Goal: Communication & Community: Answer question/provide support

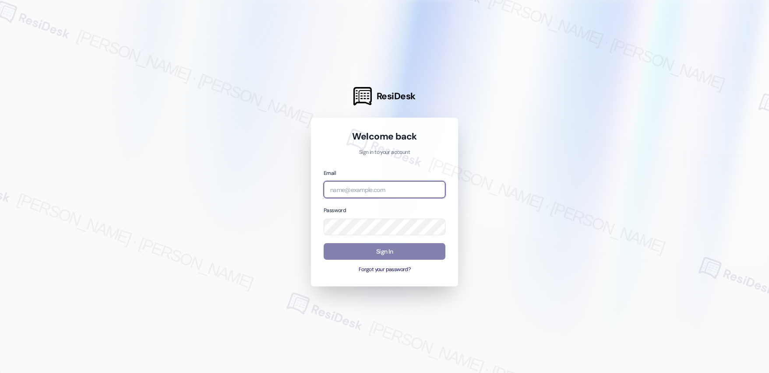
click at [358, 183] on input "email" at bounding box center [385, 189] width 122 height 17
type input "[EMAIL_ADDRESS][PERSON_NAME][PERSON_NAME][PERSON_NAME][DOMAIN_NAME]"
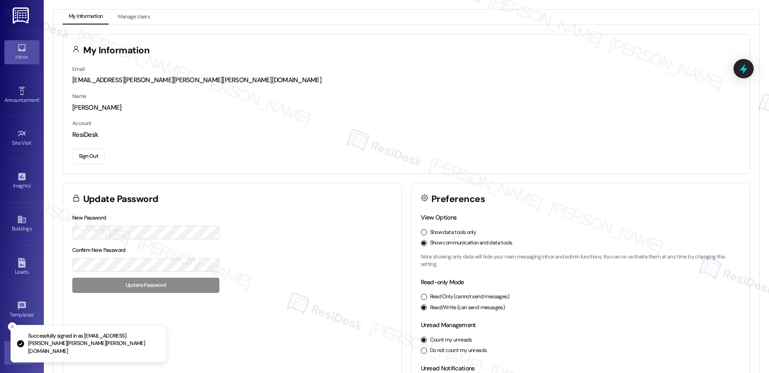
click at [26, 49] on link "Inbox" at bounding box center [21, 52] width 35 height 24
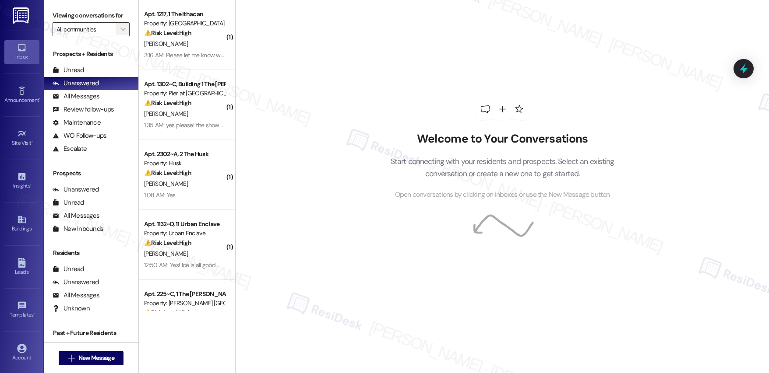
click at [120, 31] on icon "" at bounding box center [122, 29] width 5 height 7
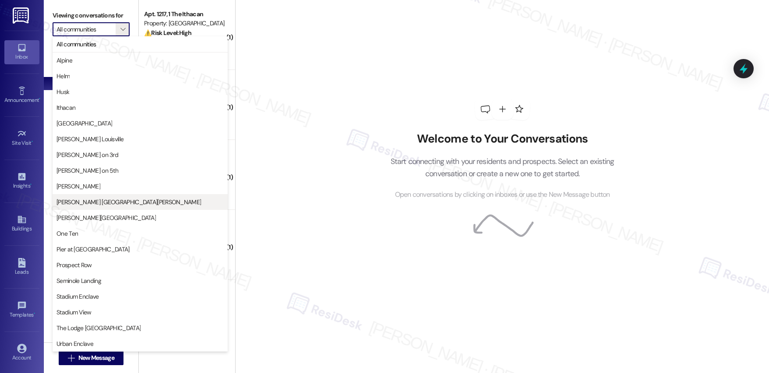
click at [94, 201] on span "[PERSON_NAME] [GEOGRAPHIC_DATA][PERSON_NAME]" at bounding box center [128, 202] width 144 height 9
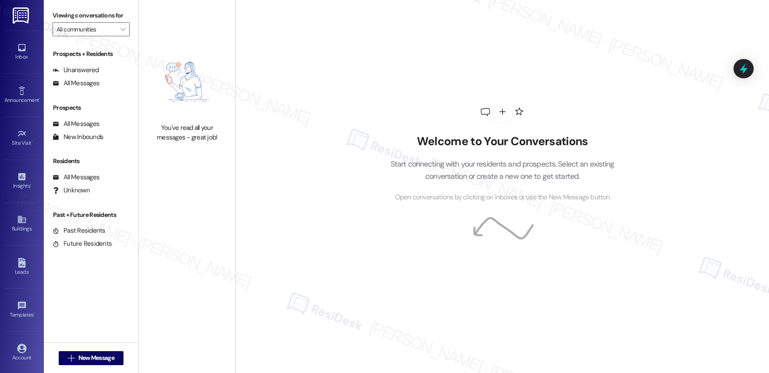
type input "[PERSON_NAME] [GEOGRAPHIC_DATA][PERSON_NAME]"
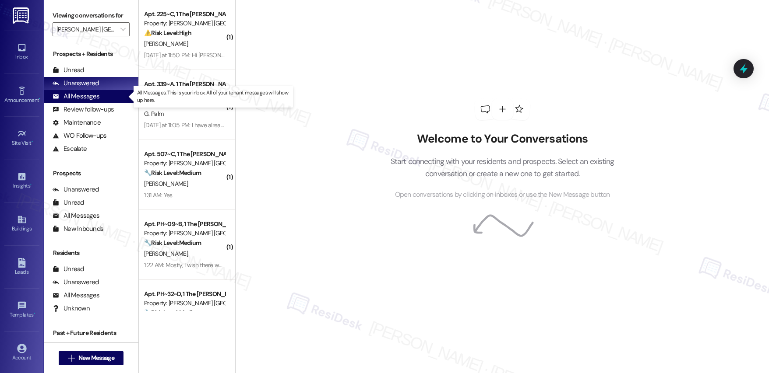
click at [84, 97] on div "All Messages" at bounding box center [76, 96] width 47 height 9
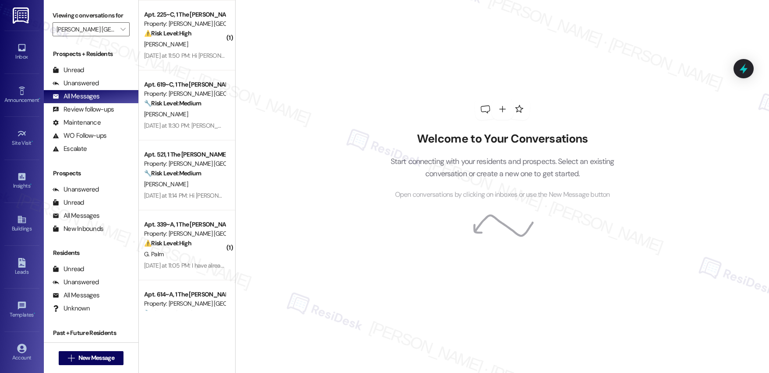
scroll to position [771, 0]
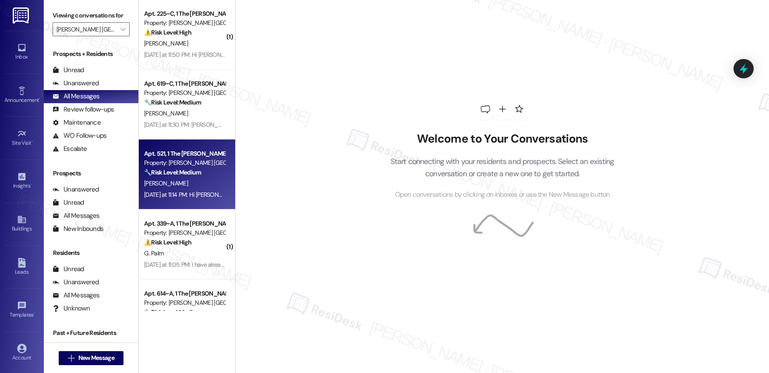
click at [181, 175] on strong "🔧 Risk Level: Medium" at bounding box center [172, 173] width 57 height 8
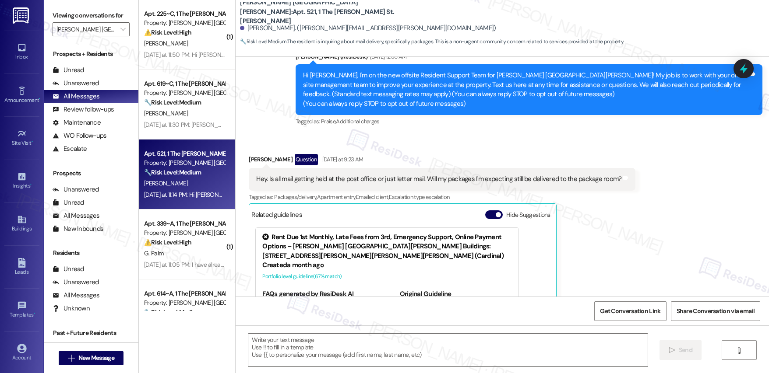
scroll to position [182, 0]
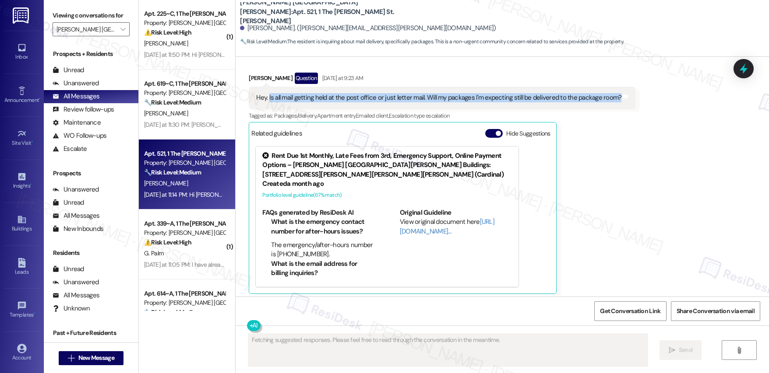
drag, startPoint x: 261, startPoint y: 100, endPoint x: 518, endPoint y: 110, distance: 256.3
click at [511, 108] on div "Hey. Is all mail getting held at the post office or just letter mail. Will my p…" at bounding box center [442, 98] width 387 height 22
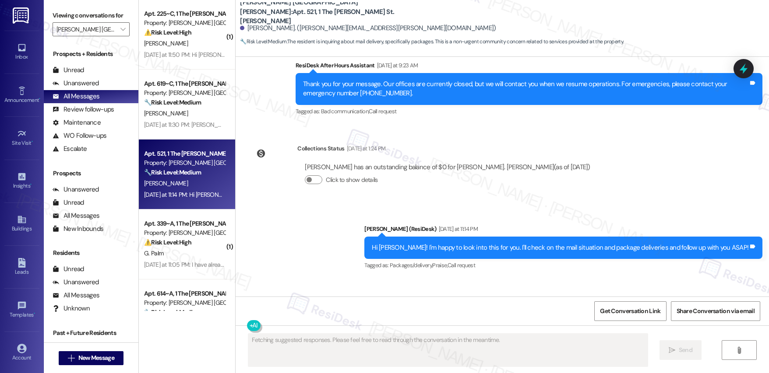
scroll to position [608, 0]
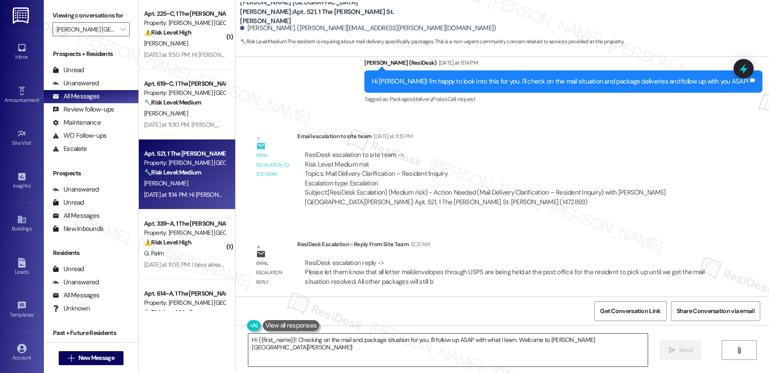
click at [299, 344] on textarea "Hi {{first_name}}! Checking on the mail and package situation for you. I'll fol…" at bounding box center [447, 350] width 399 height 33
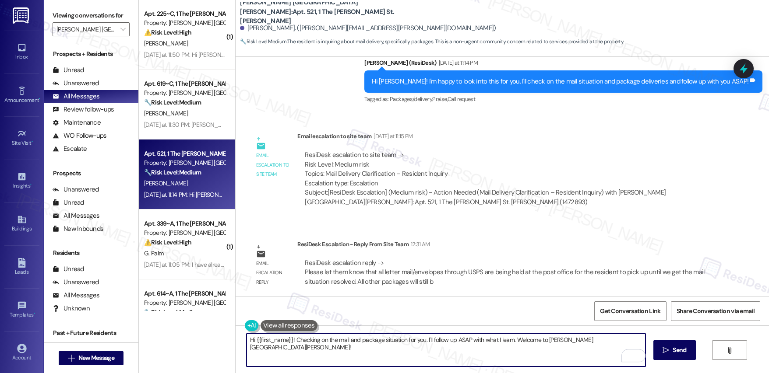
drag, startPoint x: 292, startPoint y: 341, endPoint x: 588, endPoint y: 341, distance: 296.4
click at [588, 341] on textarea "Hi {{first_name}}! Checking on the mail and package situation for you. I'll fol…" at bounding box center [446, 350] width 399 height 33
paste textarea "I want to let you know that all letter mail and envelopes sent through [GEOGRAP…"
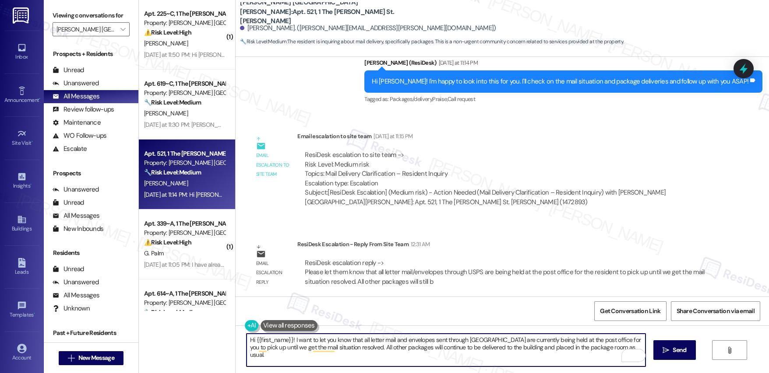
paste textarea "Thank you for your understanding."
drag, startPoint x: 345, startPoint y: 340, endPoint x: 474, endPoint y: 340, distance: 128.3
click at [474, 340] on textarea "Hi {{first_name}}! I want to let you know that all letter mail and envelopes se…" at bounding box center [446, 350] width 399 height 33
click at [413, 361] on textarea "Hi {{first_name}}! I want to let you know that all letter mail and envelopes se…" at bounding box center [446, 350] width 399 height 33
type textarea "Hi {{first_name}}! I want to let you know that all letter mail and envelopes se…"
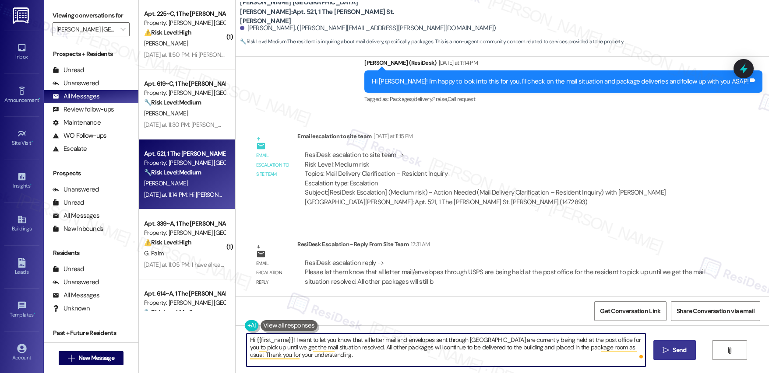
click at [675, 352] on span "Send" at bounding box center [680, 350] width 14 height 9
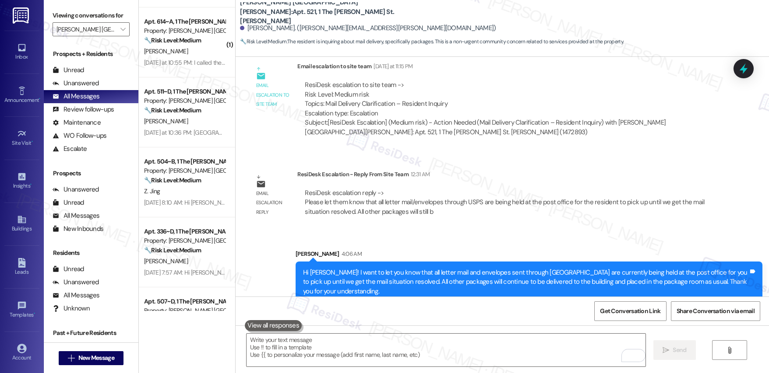
scroll to position [1058, 0]
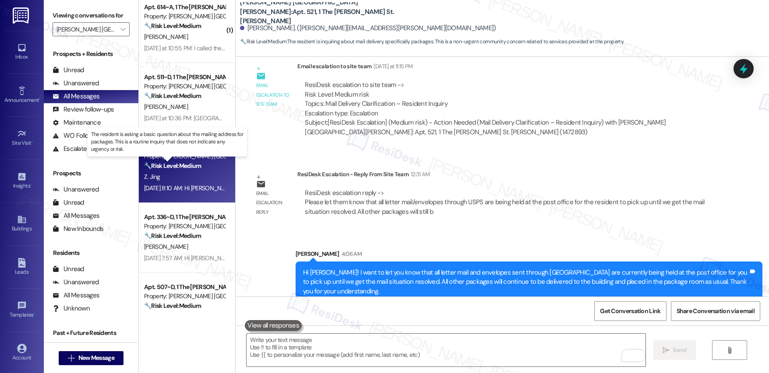
click at [175, 162] on strong "🔧 Risk Level: Medium" at bounding box center [172, 166] width 57 height 8
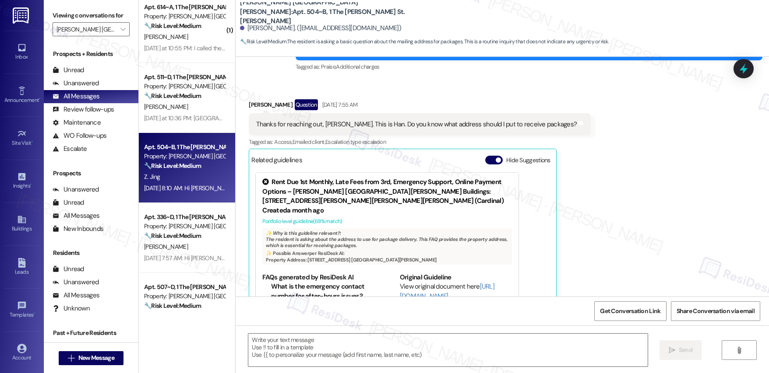
scroll to position [168, 0]
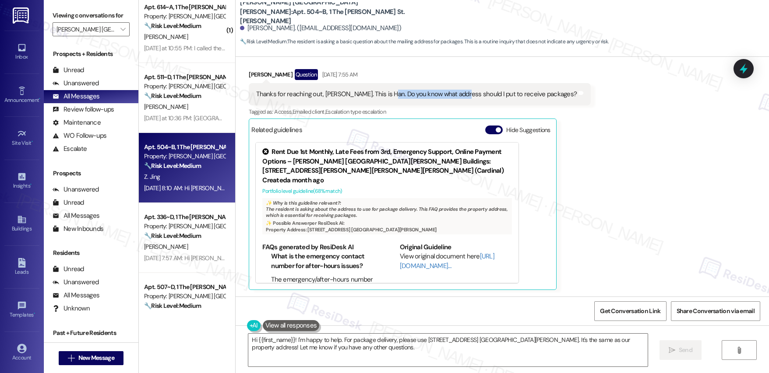
drag, startPoint x: 377, startPoint y: 93, endPoint x: 452, endPoint y: 94, distance: 75.3
click at [452, 94] on div "Thanks for reaching out, [PERSON_NAME]. This is Han. Do you know what address s…" at bounding box center [416, 94] width 321 height 9
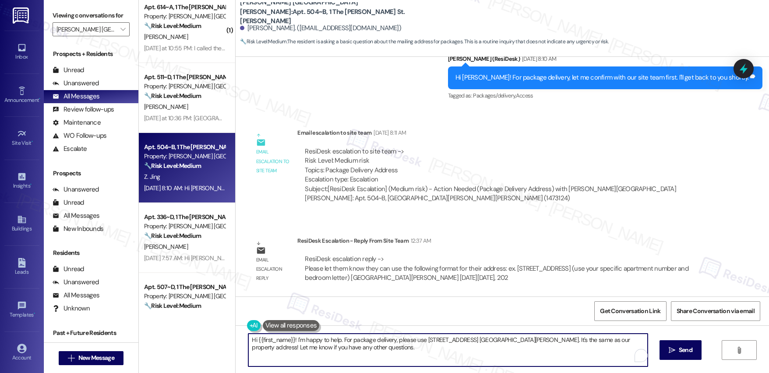
drag, startPoint x: 366, startPoint y: 353, endPoint x: 292, endPoint y: 340, distance: 75.1
click at [292, 340] on textarea "Hi {{first_name}}! I'm happy to help. For package delivery, please use [STREET_…" at bounding box center [447, 350] width 399 height 33
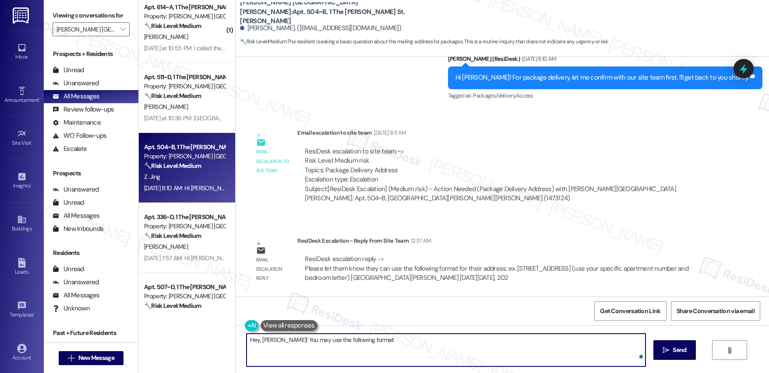
paste textarea "use the following format for their address: ex. [STREET_ADDRESS] (use your spec…"
click at [316, 347] on textarea "Hey, [PERSON_NAME]! You may use the following format: use the following format …" at bounding box center [446, 350] width 399 height 33
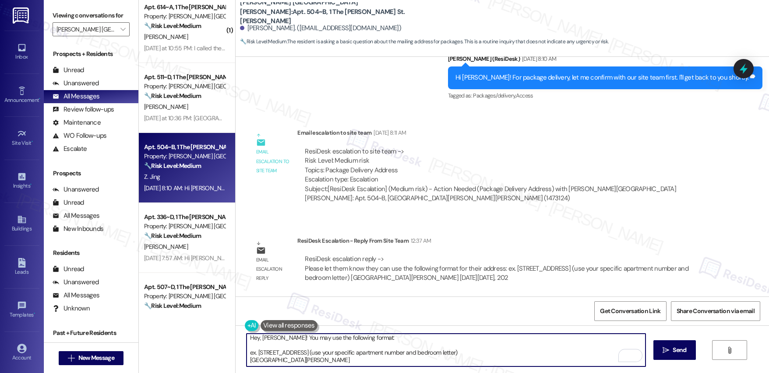
click at [301, 359] on textarea "Hey, [PERSON_NAME]! You may use the following format: ex. [STREET_ADDRESS] (use…" at bounding box center [446, 350] width 399 height 33
type textarea "Hey, [PERSON_NAME]! You may use the following format: ex. [STREET_ADDRESS] (use…"
click at [671, 345] on button " Send" at bounding box center [674, 351] width 42 height 20
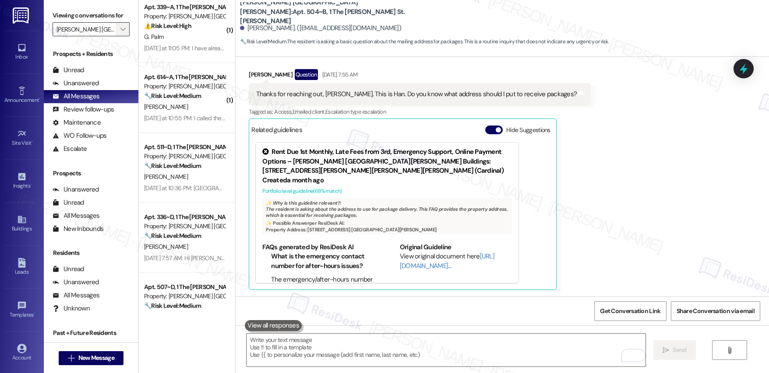
click at [120, 29] on icon "" at bounding box center [122, 29] width 5 height 7
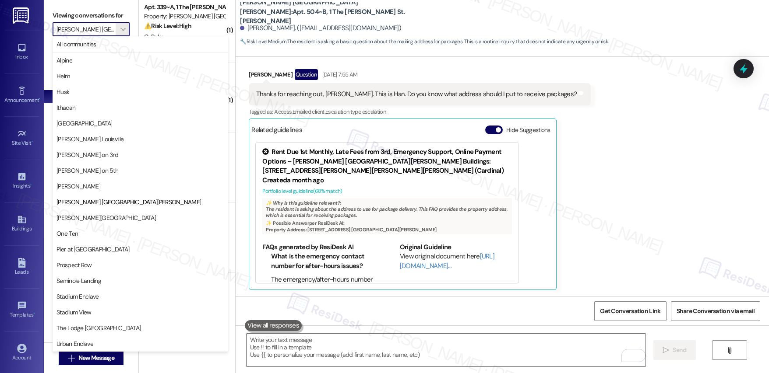
click at [118, 10] on label "Viewing conversations for" at bounding box center [91, 16] width 77 height 14
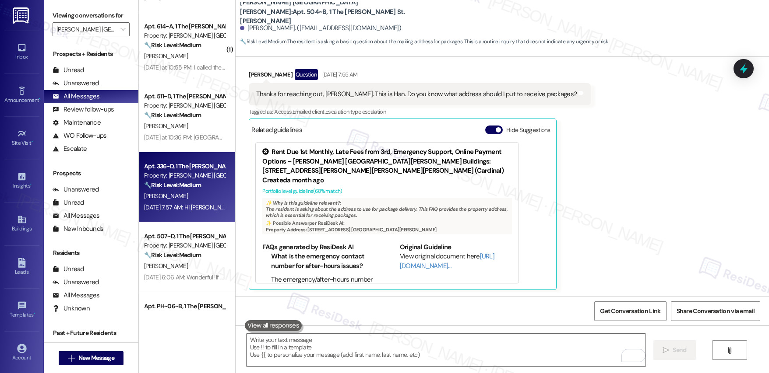
click at [173, 179] on div "Property: [PERSON_NAME] [GEOGRAPHIC_DATA][PERSON_NAME]" at bounding box center [184, 175] width 81 height 9
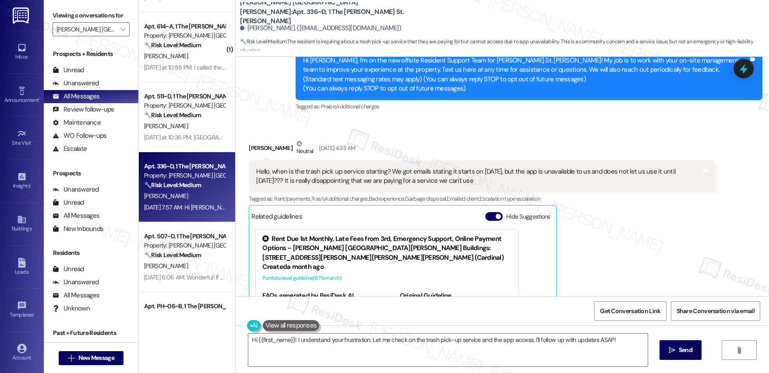
scroll to position [444, 0]
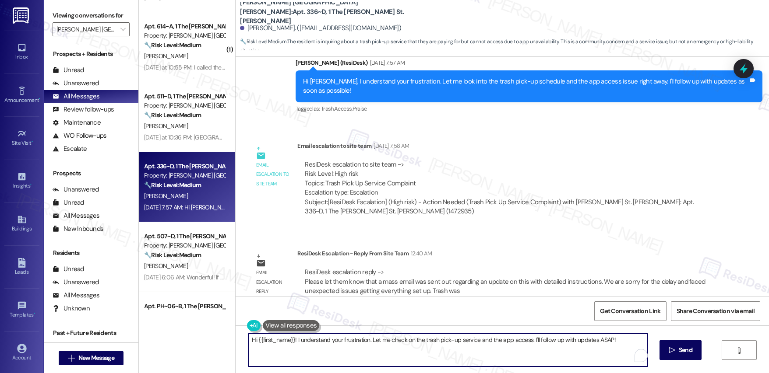
click at [313, 343] on textarea "Hi {{first_name}}! I understand your frustration. Let me check on the trash pic…" at bounding box center [447, 350] width 399 height 33
paste textarea "[Resident’s Name], A mass email was sent out with detailed instructions regardi…"
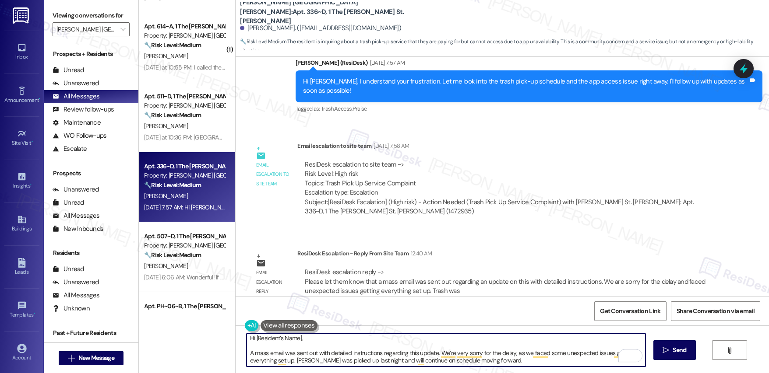
scroll to position [0, 0]
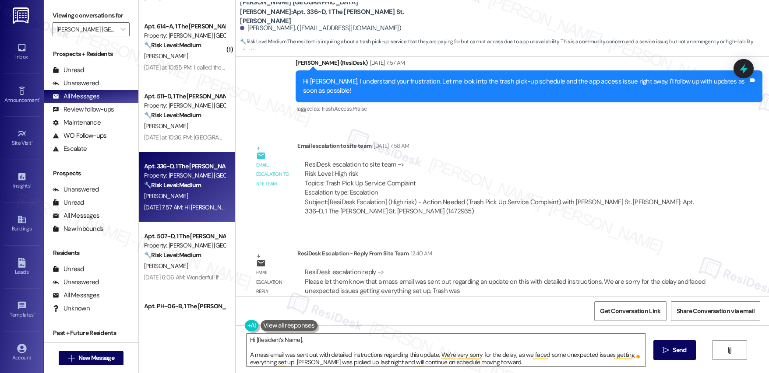
click at [245, 29] on div "[PERSON_NAME]. ([EMAIL_ADDRESS][DOMAIN_NAME])" at bounding box center [320, 28] width 161 height 9
copy div "Liya"
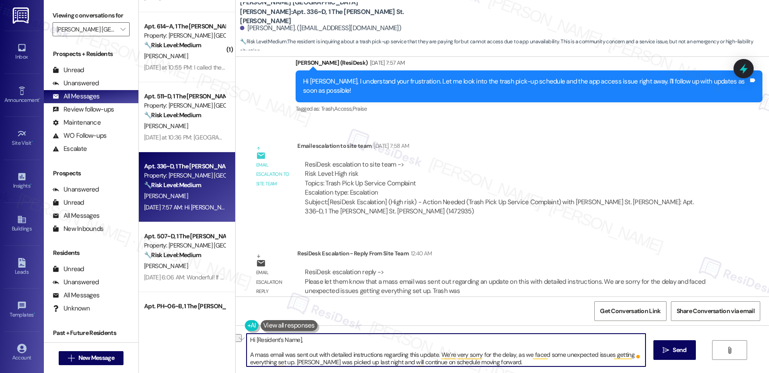
drag, startPoint x: 249, startPoint y: 340, endPoint x: 335, endPoint y: 342, distance: 85.8
click at [335, 342] on textarea "Hi [Resident’s Name], A mass email was sent out with detailed instructions rega…" at bounding box center [446, 350] width 399 height 33
paste textarea "Liya"
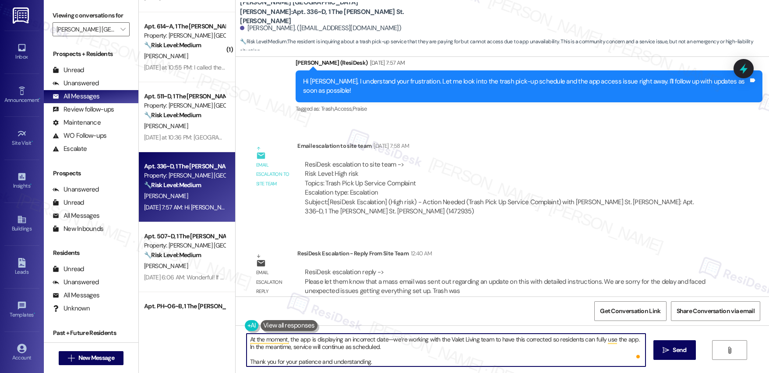
scroll to position [25, 0]
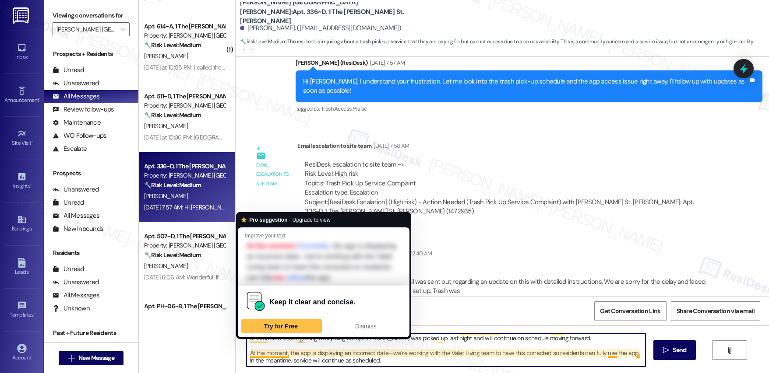
click at [247, 353] on textarea "Hi [PERSON_NAME], a mass email was sent out with detailed instructions regardin…" at bounding box center [446, 350] width 399 height 33
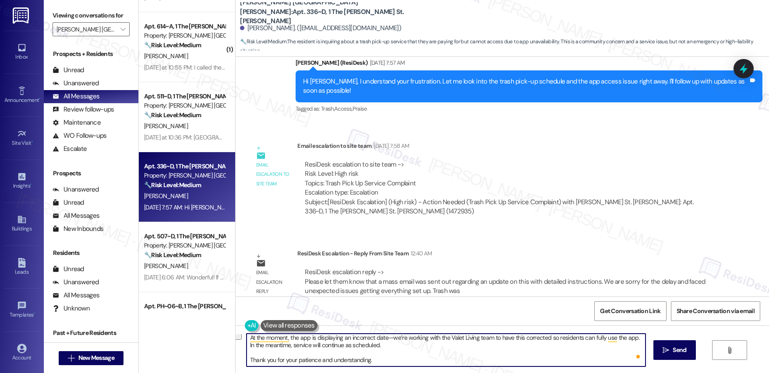
drag, startPoint x: 243, startPoint y: 353, endPoint x: 412, endPoint y: 381, distance: 171.4
click at [412, 373] on html "Inbox Go to Inbox Announcement • Send A Text Announcement Site Visit • Go to Si…" at bounding box center [384, 186] width 769 height 373
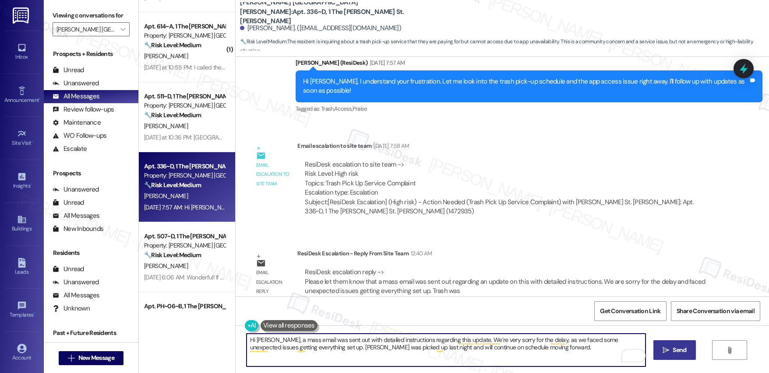
type textarea "Hi [PERSON_NAME], a mass email was sent out with detailed instructions regardin…"
click at [680, 352] on span "Send" at bounding box center [680, 350] width 14 height 9
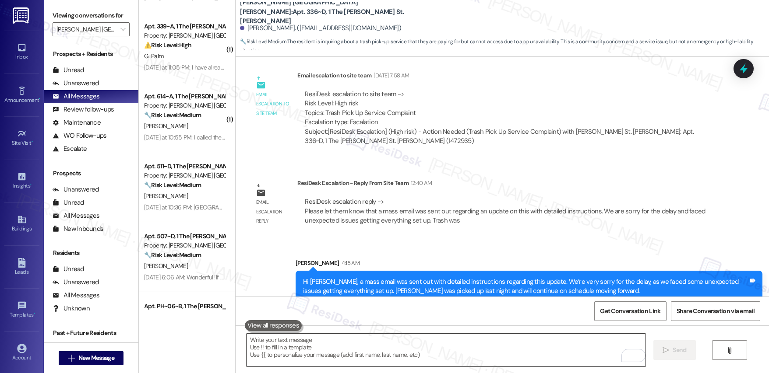
click at [443, 335] on textarea "To enrich screen reader interactions, please activate Accessibility in Grammarl…" at bounding box center [446, 350] width 399 height 33
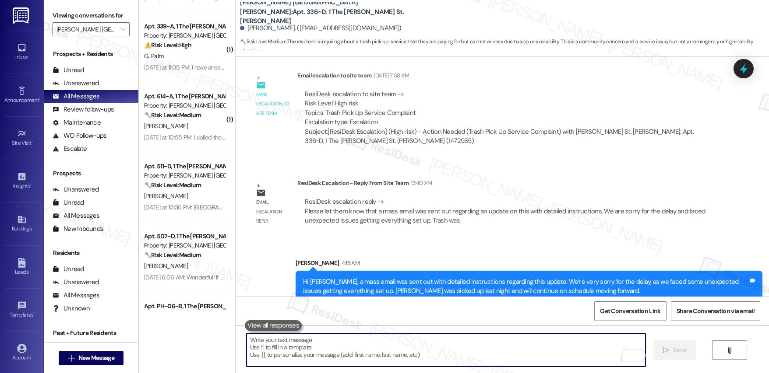
paste textarea "At the moment, the app is displaying an incorrect date—we’re working with the V…"
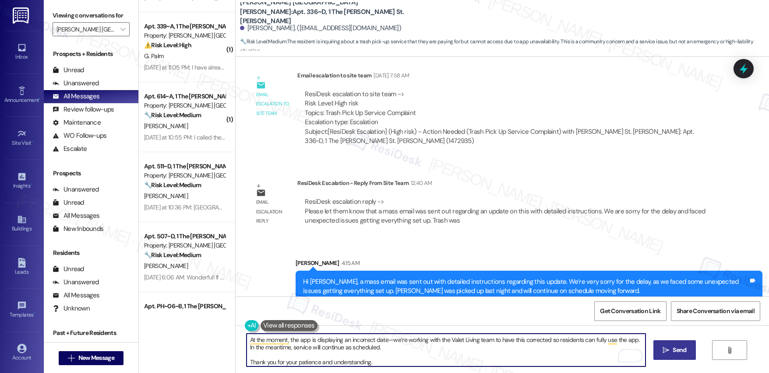
click at [265, 364] on textarea "At the moment, the app is displaying an incorrect date—we’re working with the V…" at bounding box center [446, 350] width 399 height 33
click at [247, 363] on textarea "At the moment, the app is displaying an incorrect date—we’re working with the V…" at bounding box center [446, 350] width 399 height 33
type textarea "At the moment, the app is displaying an incorrect date—we’re working with the V…"
click at [671, 349] on span "Send" at bounding box center [679, 350] width 17 height 9
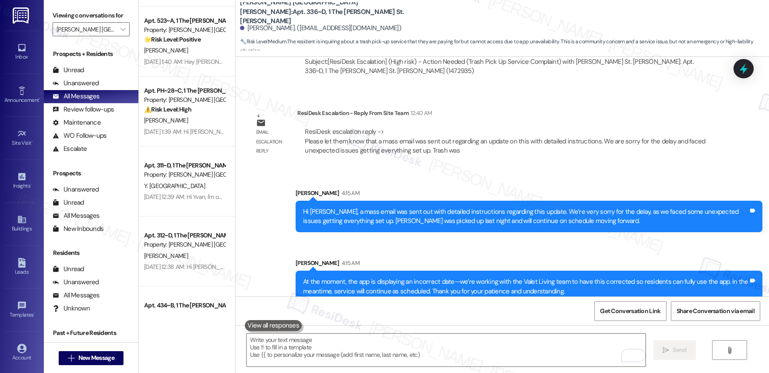
scroll to position [1746, 0]
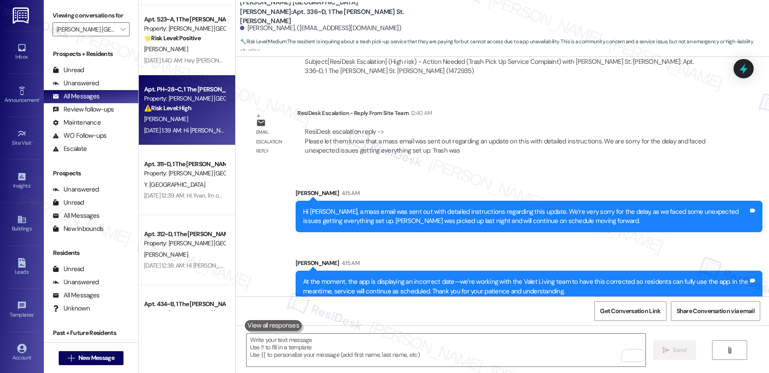
click at [155, 119] on span "[PERSON_NAME]" at bounding box center [166, 119] width 44 height 8
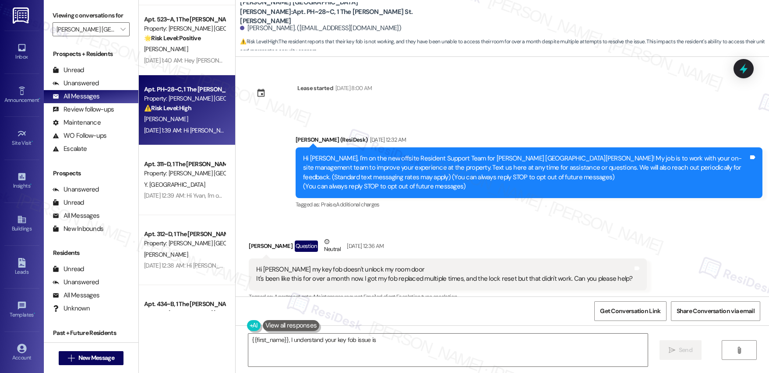
scroll to position [185, 0]
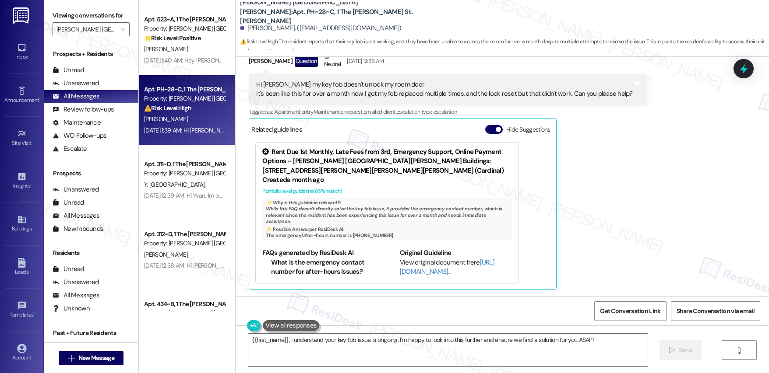
click at [179, 126] on div "[DATE] 1:39 AM: Hi [PERSON_NAME], I understand your key fob isn't working. I'll…" at bounding box center [184, 130] width 83 height 11
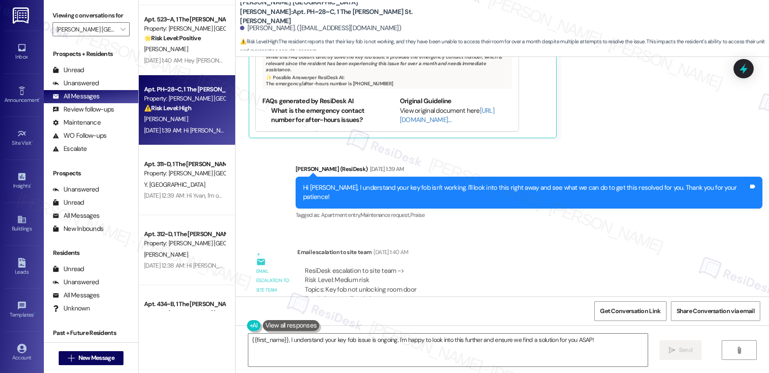
scroll to position [447, 0]
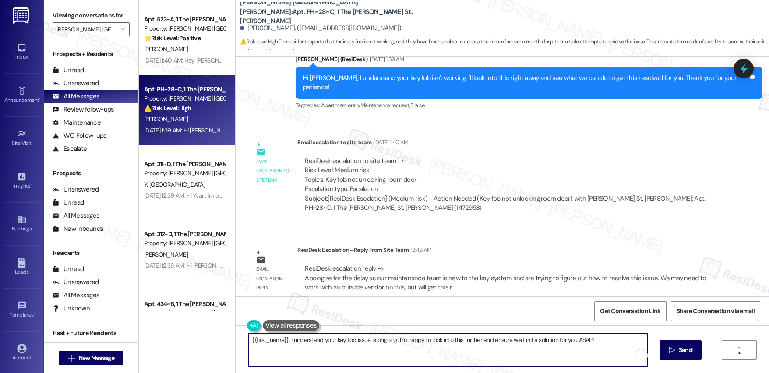
drag, startPoint x: 285, startPoint y: 340, endPoint x: 540, endPoint y: 348, distance: 255.4
click at [540, 348] on textarea "{{first_name}}, I understand your key fob issue is ongoing. I'm happy to look i…" at bounding box center [447, 350] width 399 height 33
paste textarea "Hi [Resident’s Name], I apologize for the delay. Our maintenance team is still …"
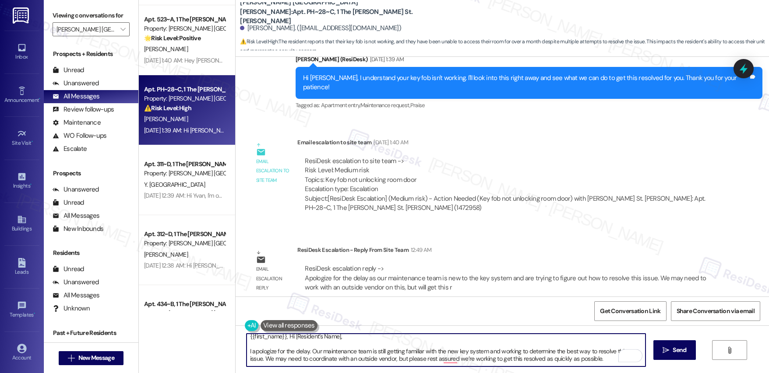
scroll to position [0, 0]
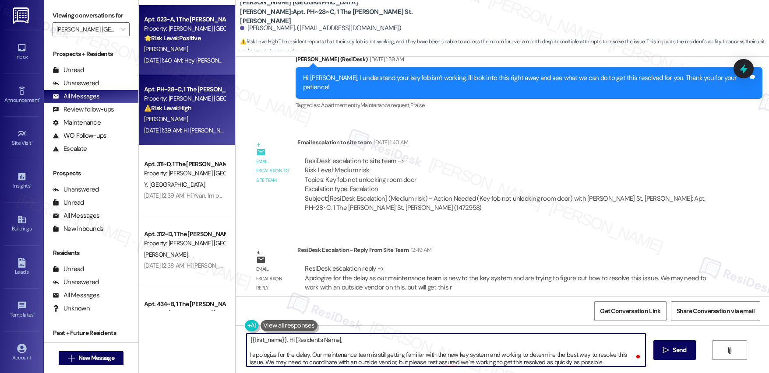
type textarea "{{first_name}}, Hi [Resident’s Name], I apologize for the delay. Our maintenanc…"
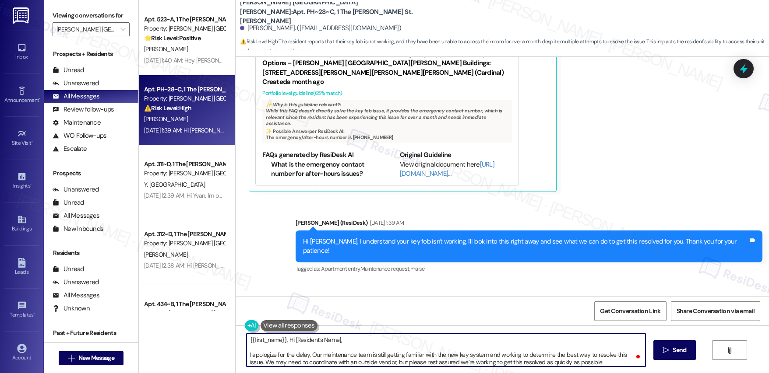
scroll to position [447, 0]
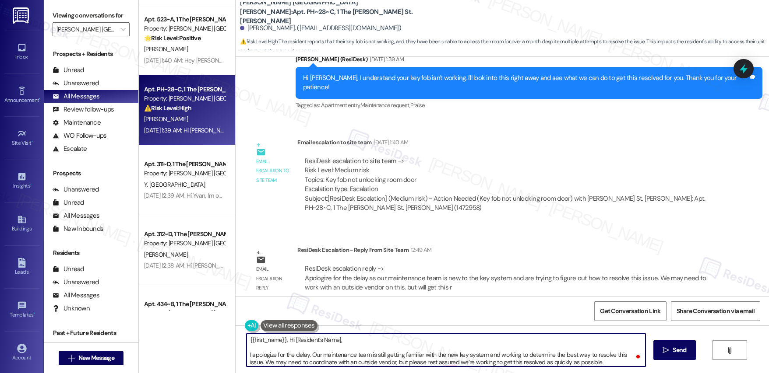
click at [363, 348] on textarea "{{first_name}}, Hi [Resident’s Name], I apologize for the delay. Our maintenanc…" at bounding box center [446, 350] width 399 height 33
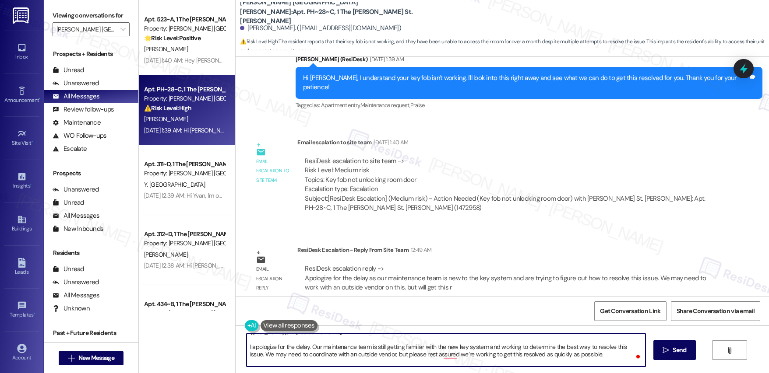
scroll to position [9, 0]
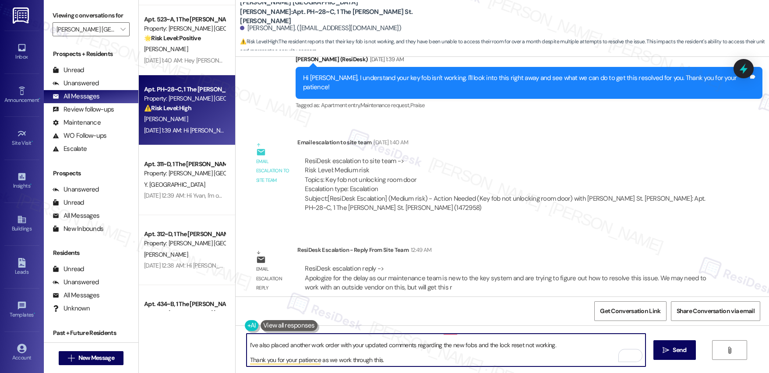
click at [366, 349] on textarea "{{first_name}}, Hi [Resident’s Name], I apologize for the delay. Our maintenanc…" at bounding box center [446, 350] width 399 height 33
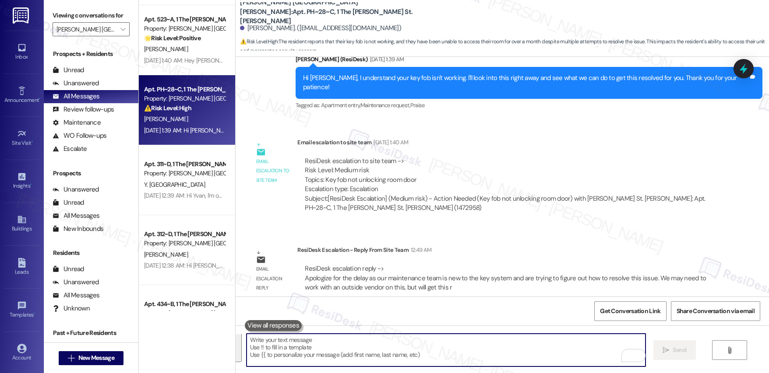
scroll to position [0, 0]
